Goal: Use online tool/utility: Use online tool/utility

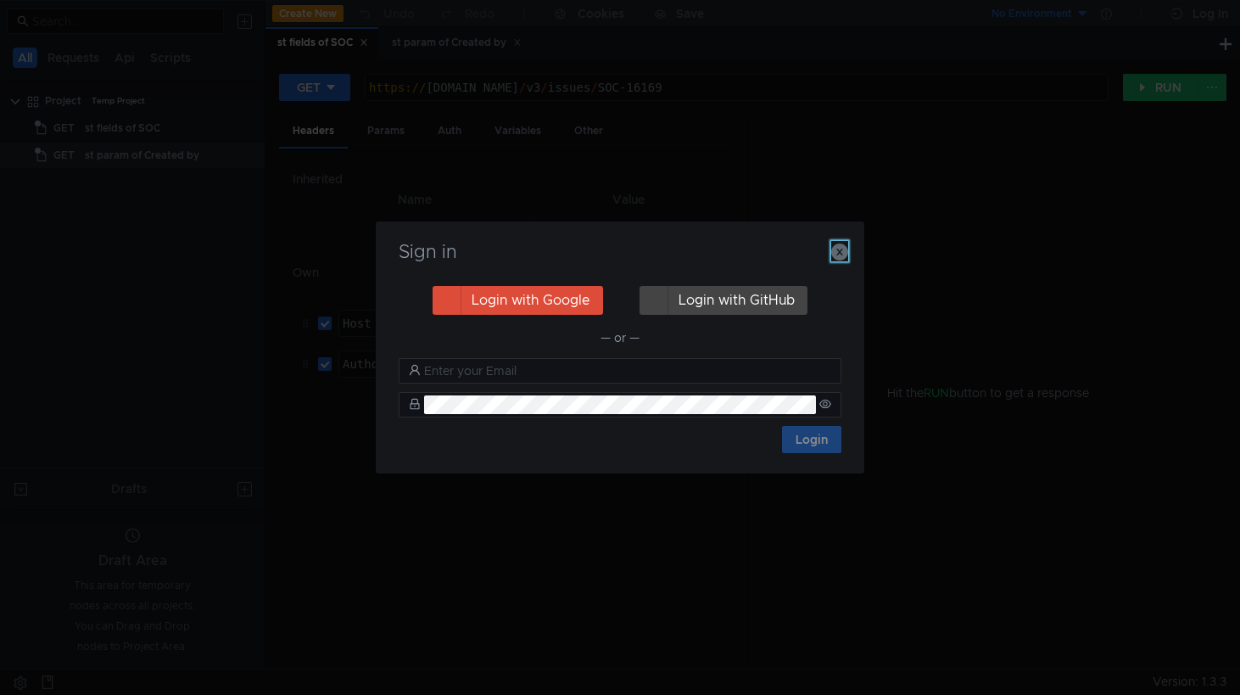
click at [842, 253] on icon "button" at bounding box center [839, 251] width 17 height 17
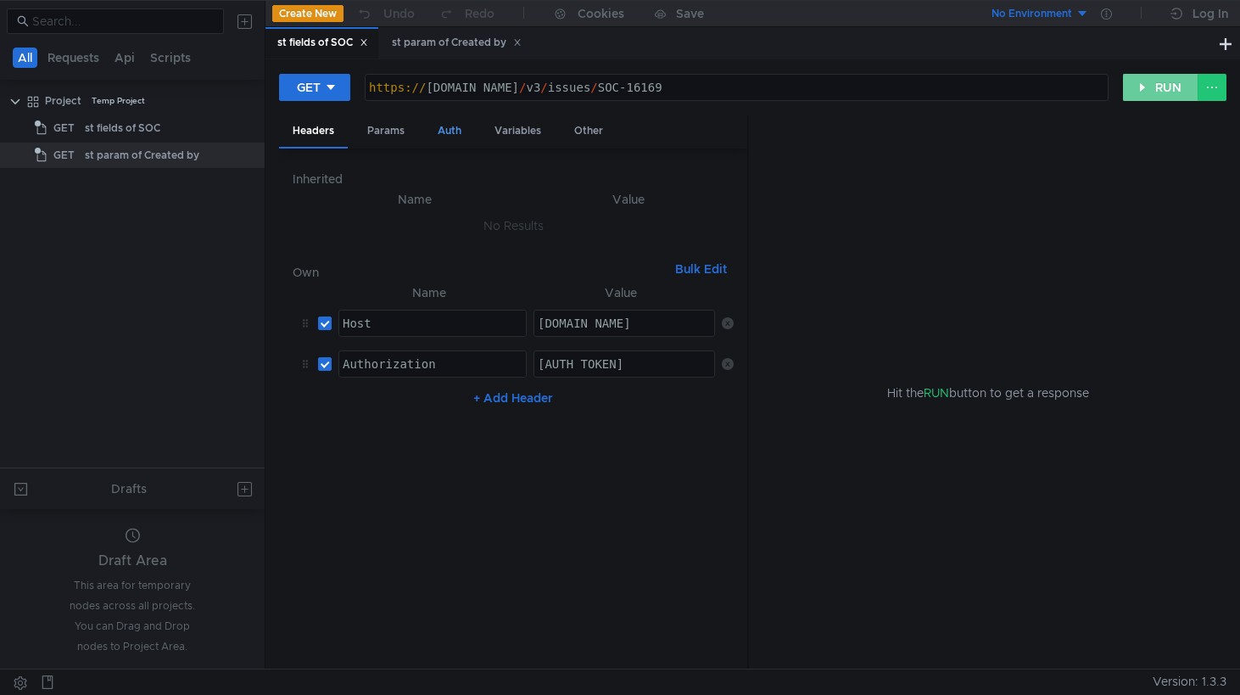
click at [1150, 95] on button "RUN" at bounding box center [1161, 87] width 76 height 27
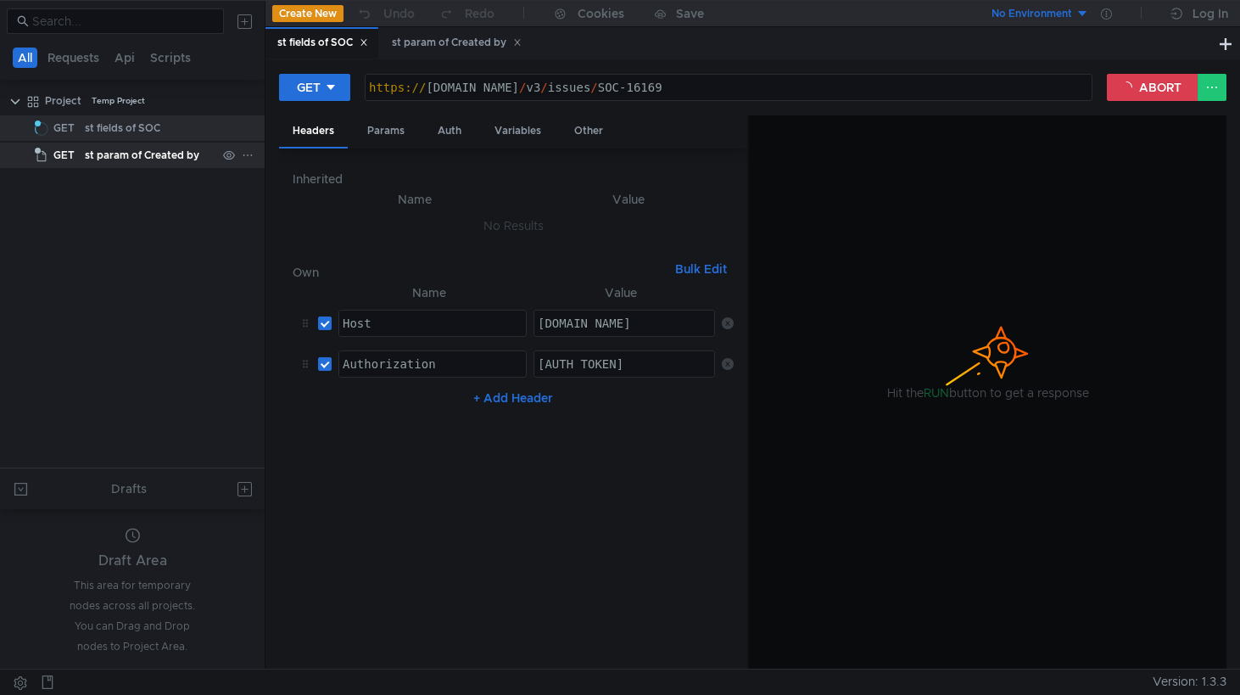
click at [139, 154] on div "st param of Created by" at bounding box center [142, 155] width 115 height 25
click at [115, 159] on div "st param of Created by" at bounding box center [142, 155] width 115 height 25
click at [115, 127] on div "st fields of SOC" at bounding box center [123, 127] width 76 height 25
click at [117, 162] on div "st param of Created by" at bounding box center [142, 155] width 115 height 25
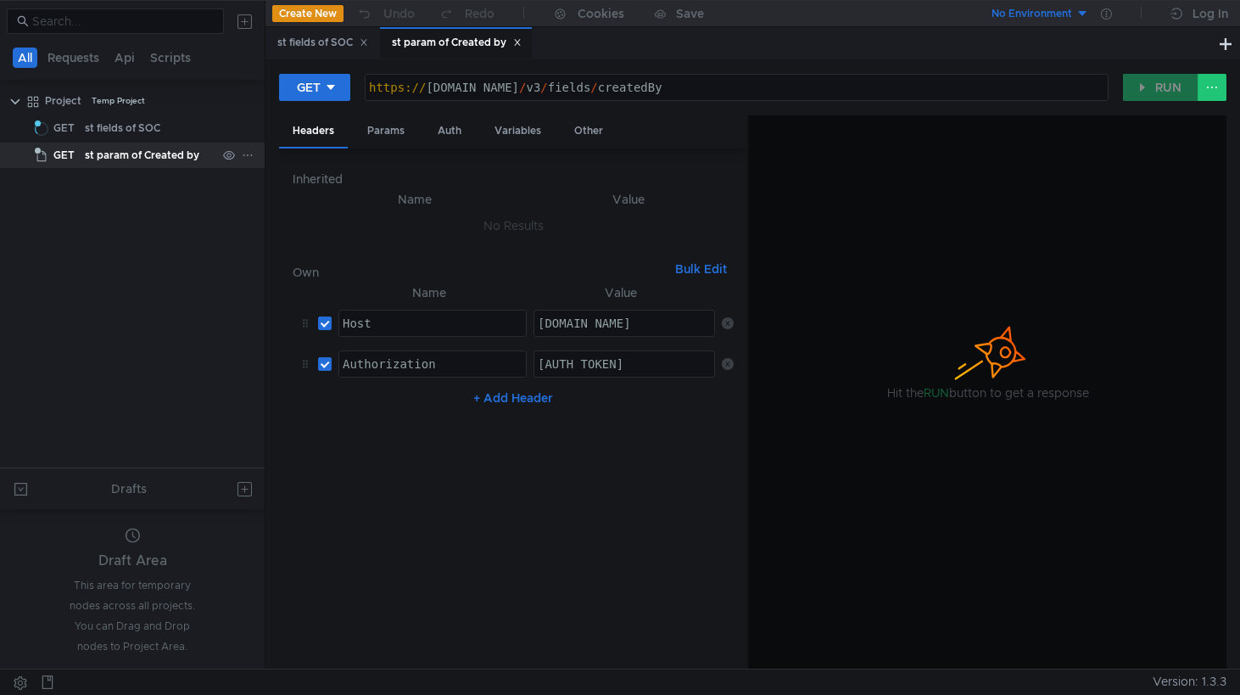
click at [117, 162] on div "st param of Created by" at bounding box center [142, 155] width 115 height 25
click at [329, 45] on div "st fields of SOC" at bounding box center [322, 43] width 91 height 18
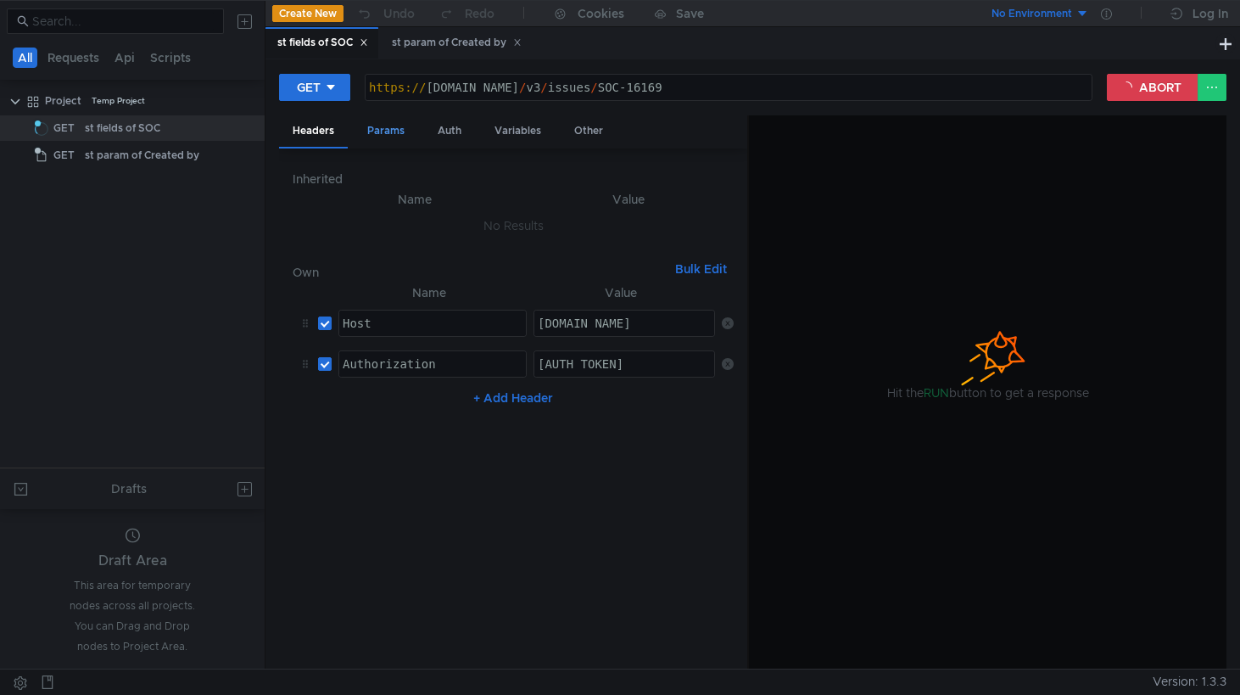
click at [382, 121] on div "Params" at bounding box center [386, 130] width 64 height 31
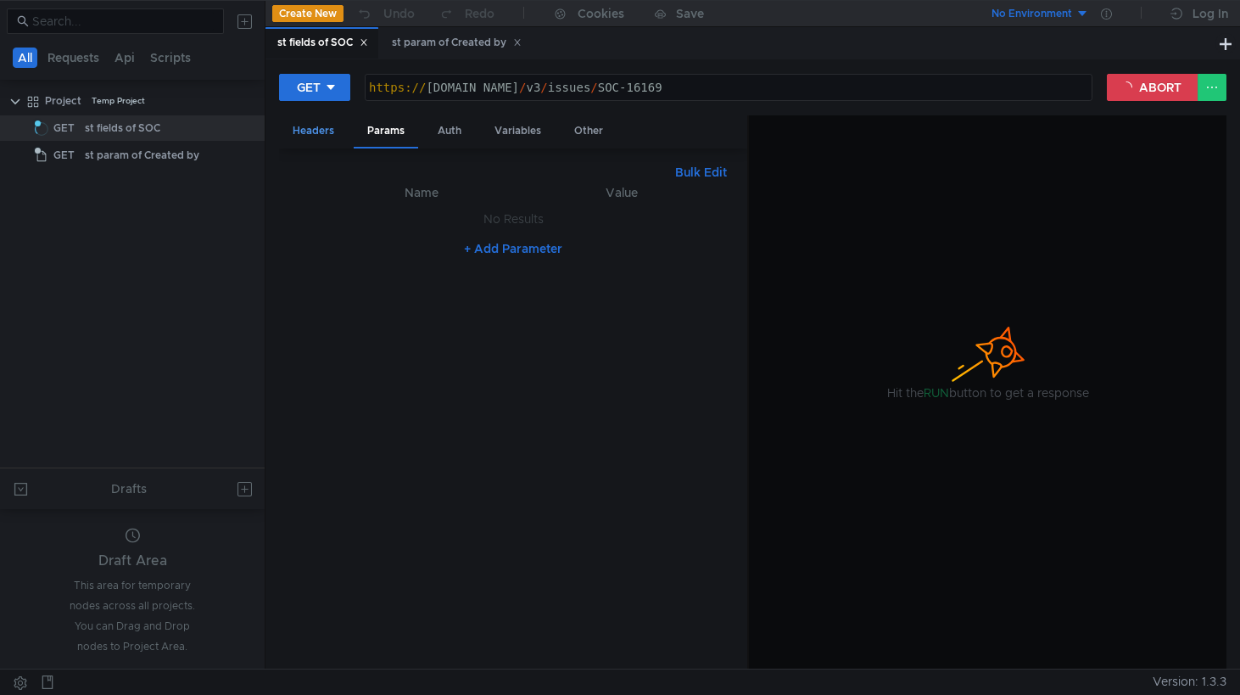
click at [310, 134] on div "Headers" at bounding box center [313, 130] width 69 height 31
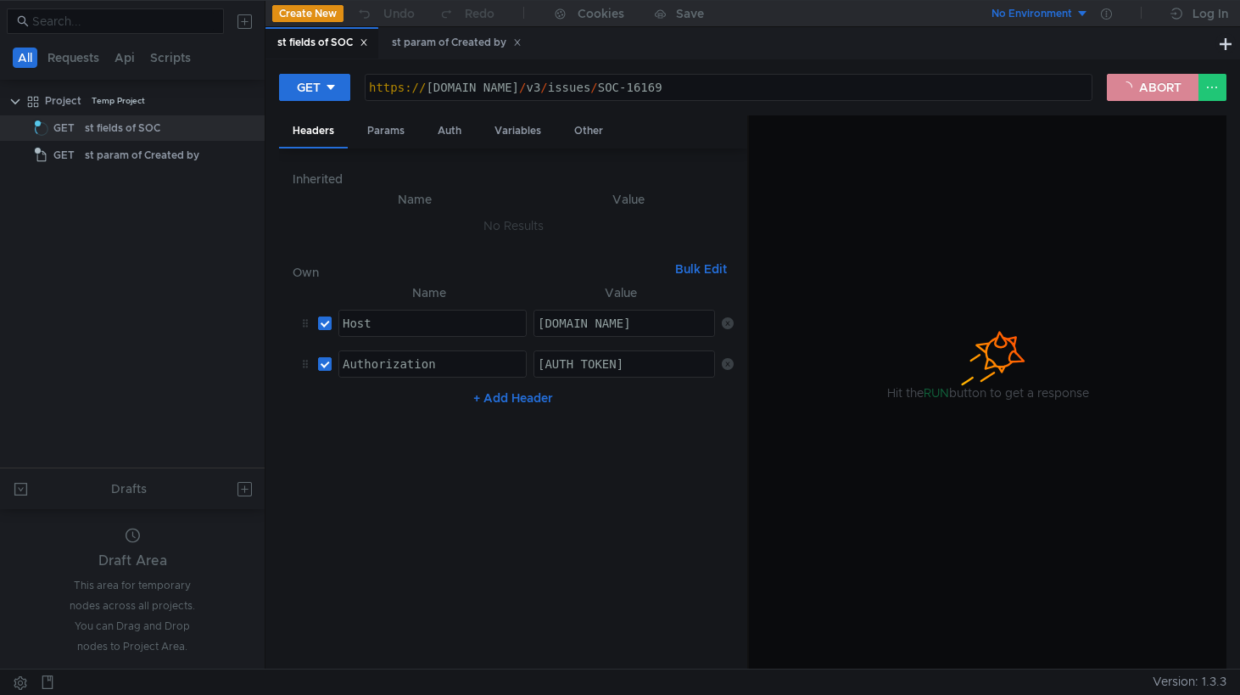
click at [1142, 90] on button "ABORT" at bounding box center [1153, 87] width 92 height 27
